Goal: Obtain resource: Download file/media

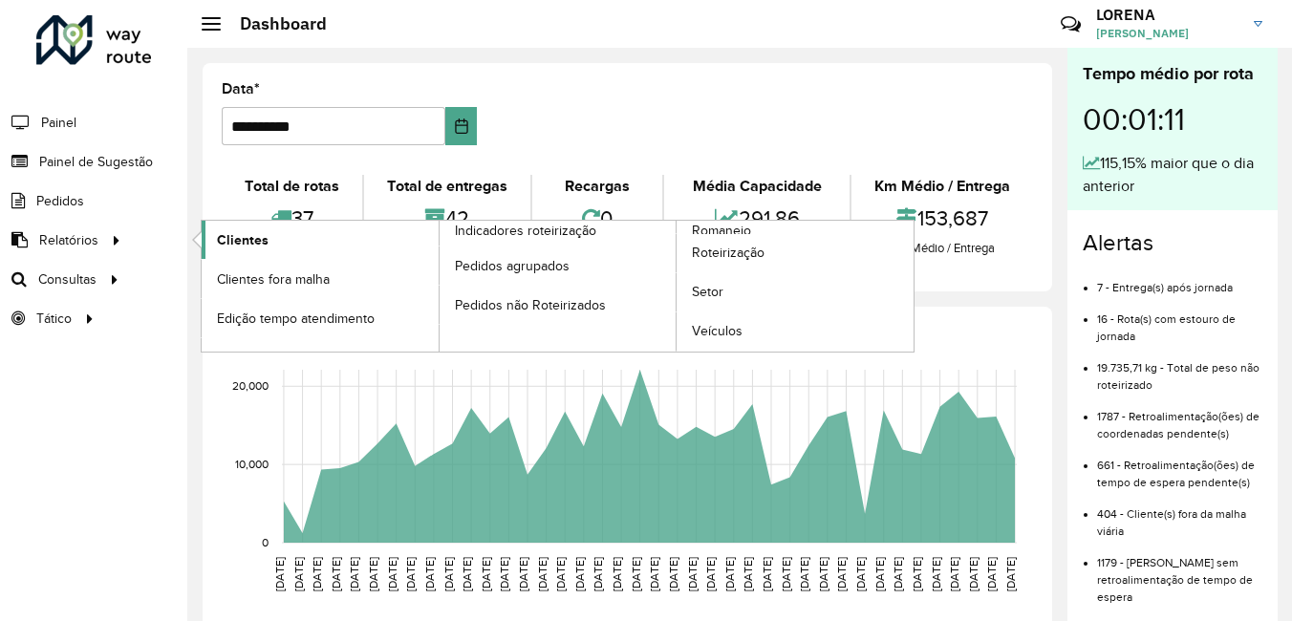
click at [236, 238] on span "Clientes" at bounding box center [243, 240] width 52 height 20
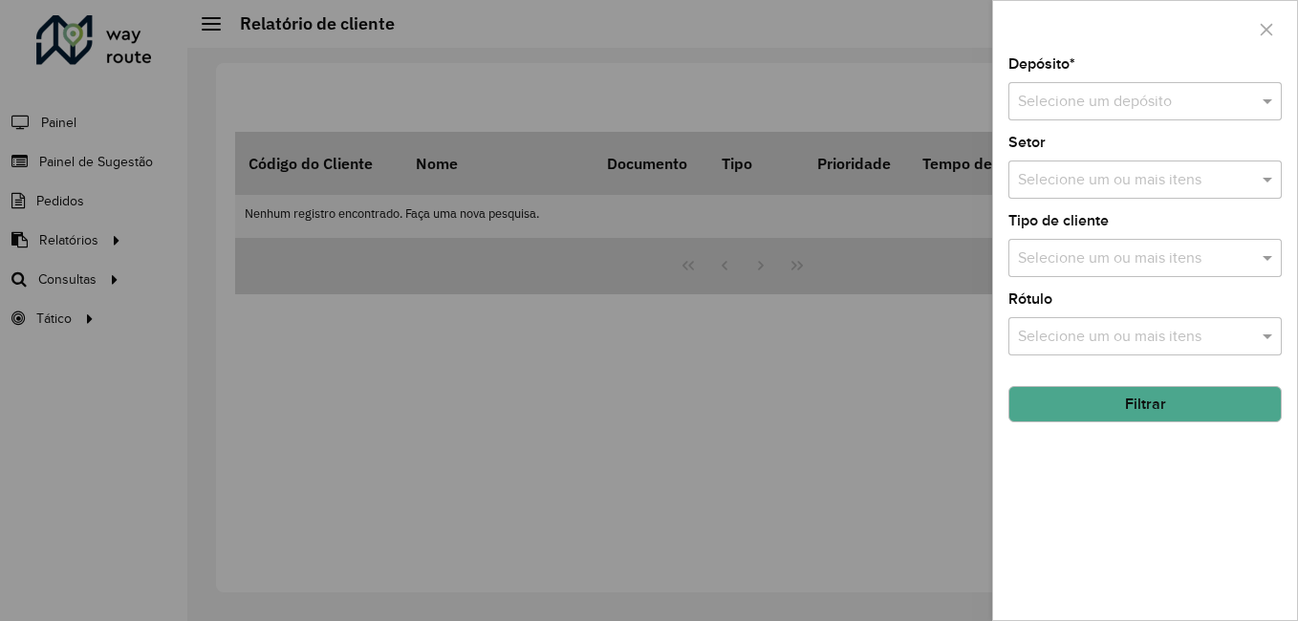
click at [1186, 98] on input "text" at bounding box center [1126, 102] width 216 height 23
click at [1086, 157] on span "CDI Louveira" at bounding box center [1060, 156] width 86 height 16
click at [1112, 400] on button "Filtrar" at bounding box center [1144, 404] width 273 height 36
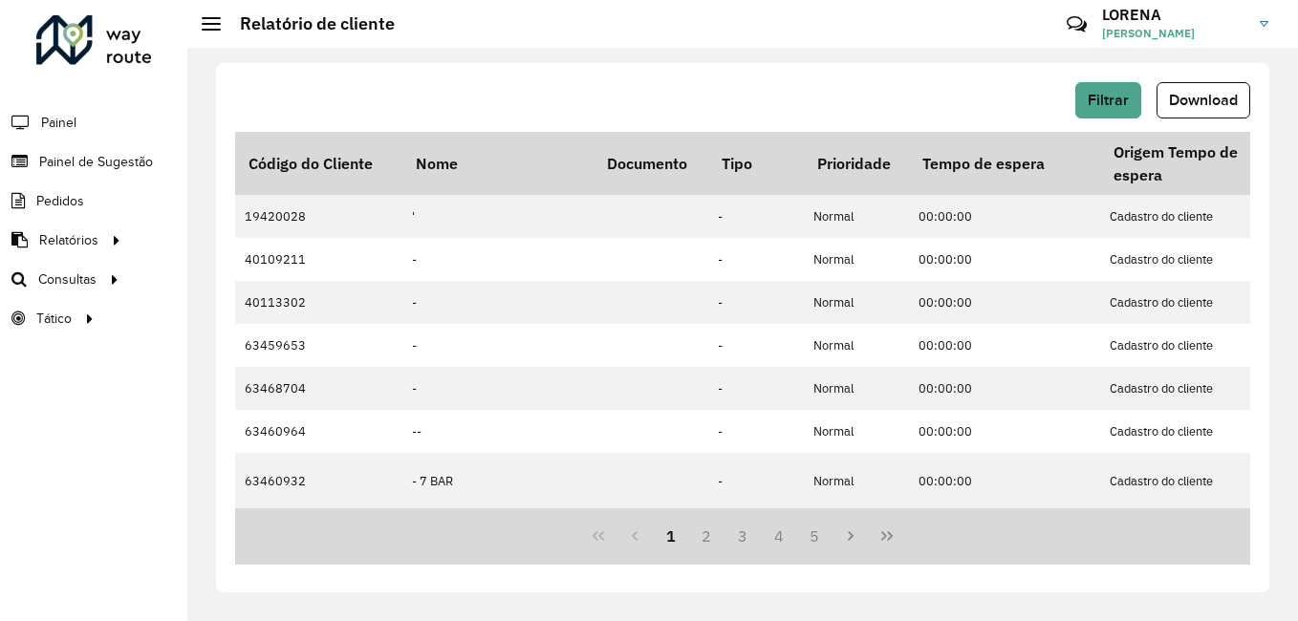
click at [1176, 64] on div "Filtrar Download Código do Cliente Nome Documento Tipo Prioridade Tempo de espe…" at bounding box center [742, 328] width 1053 height 530
click at [1179, 85] on button "Download" at bounding box center [1204, 100] width 94 height 36
